Goal: Information Seeking & Learning: Learn about a topic

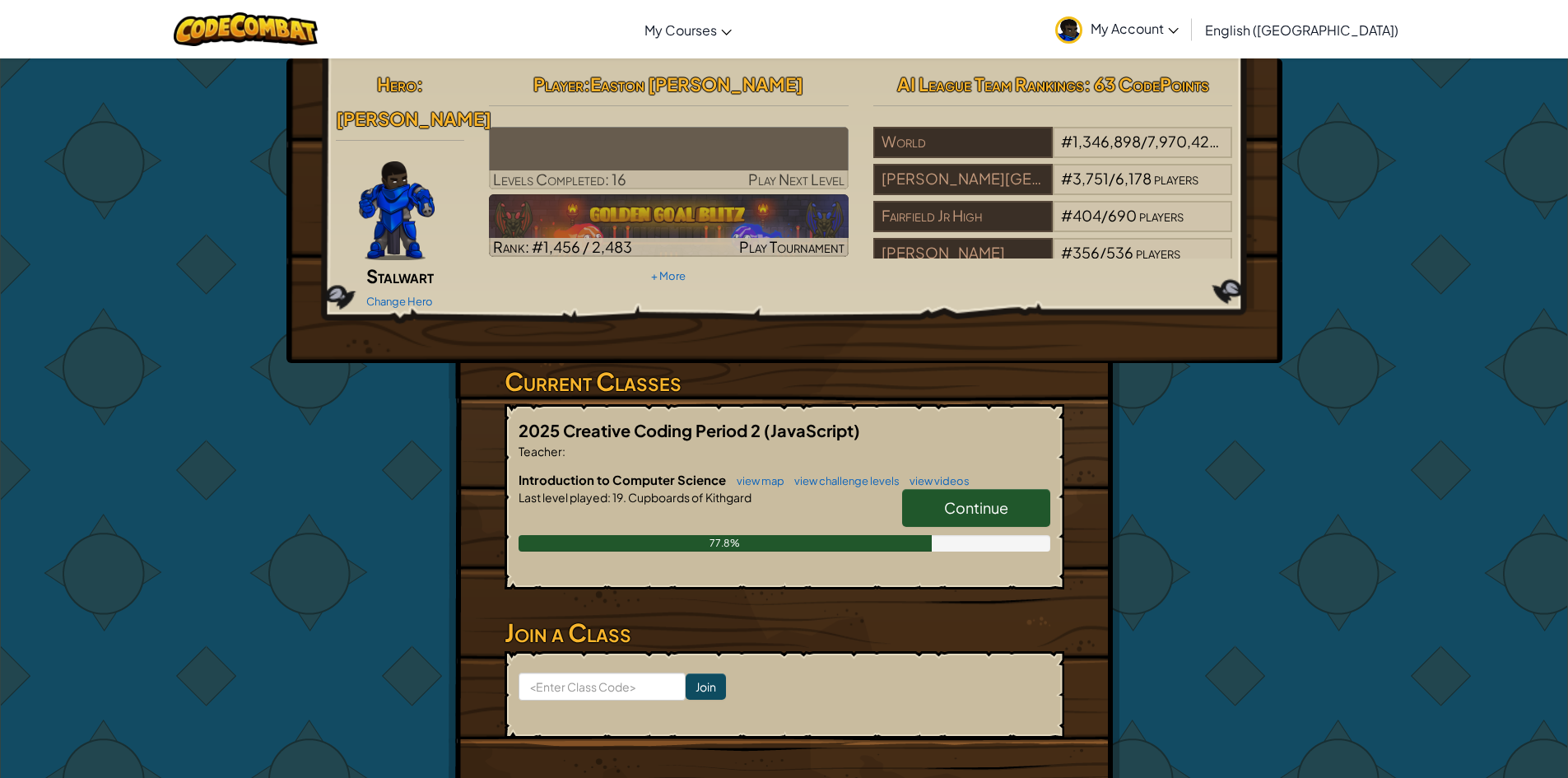
click at [1005, 498] on span "Continue" at bounding box center [976, 507] width 64 height 19
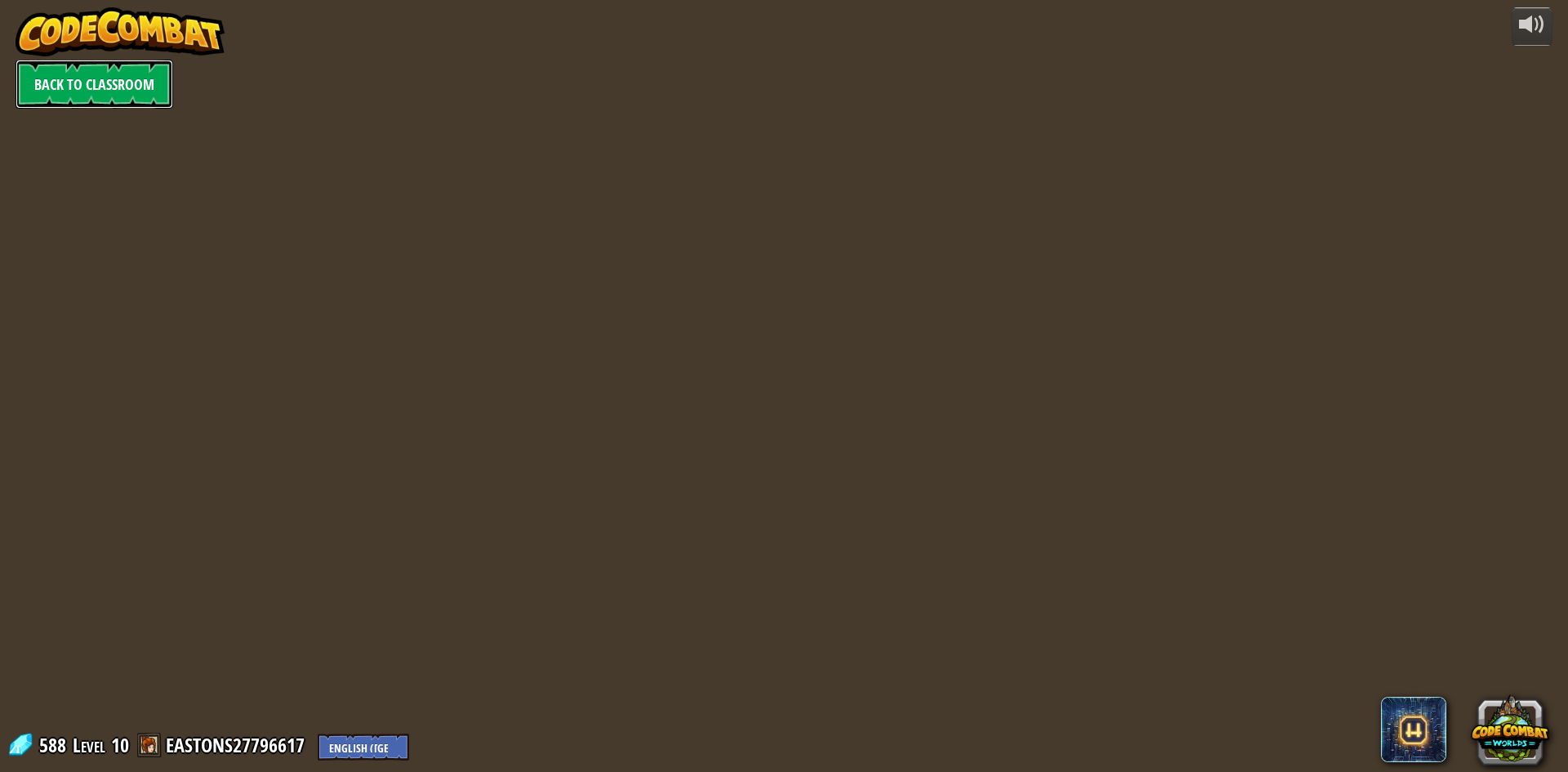
click at [120, 85] on link "Back to Classroom" at bounding box center [94, 84] width 157 height 49
